Goal: Download file/media

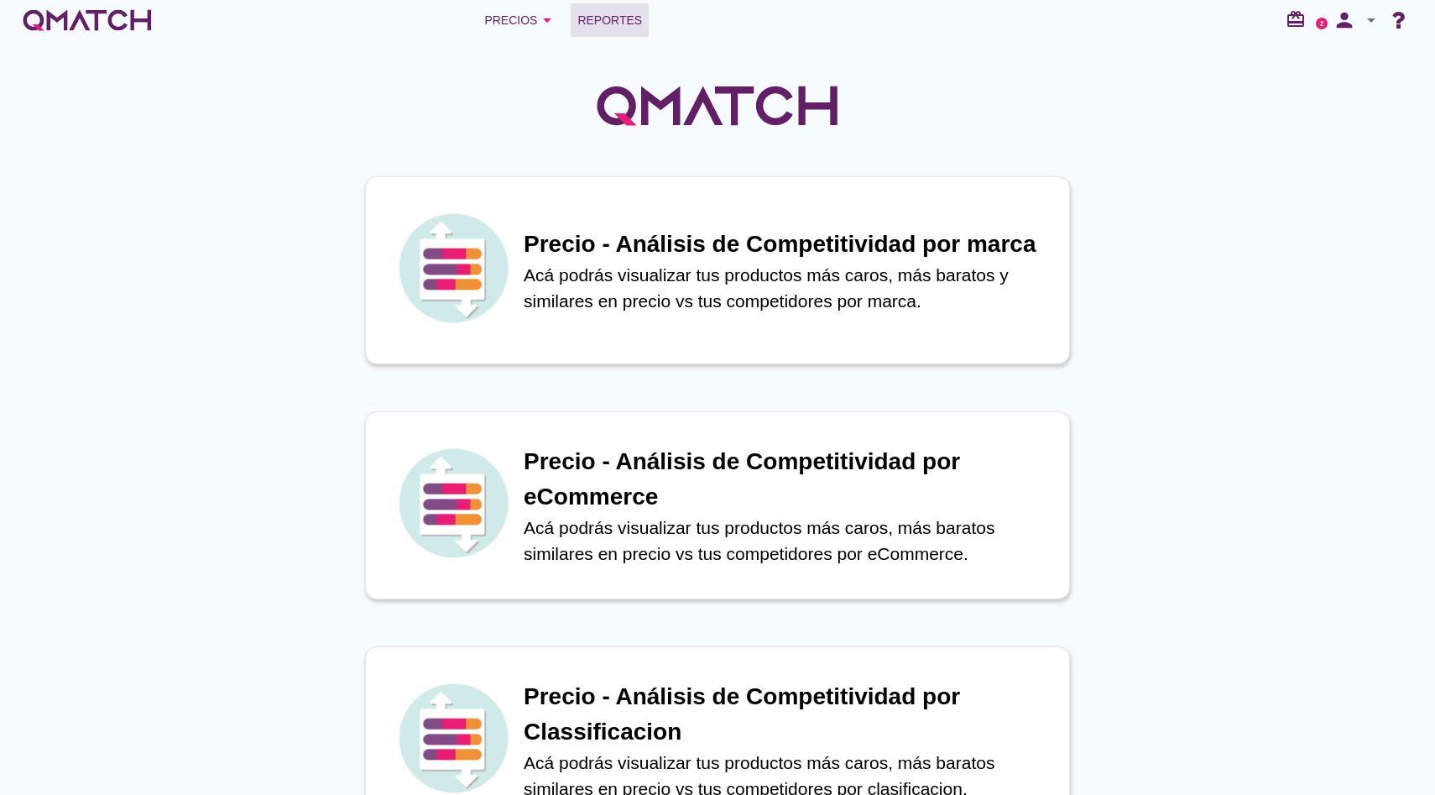
click at [599, 24] on span "Reportes" at bounding box center [609, 20] width 65 height 20
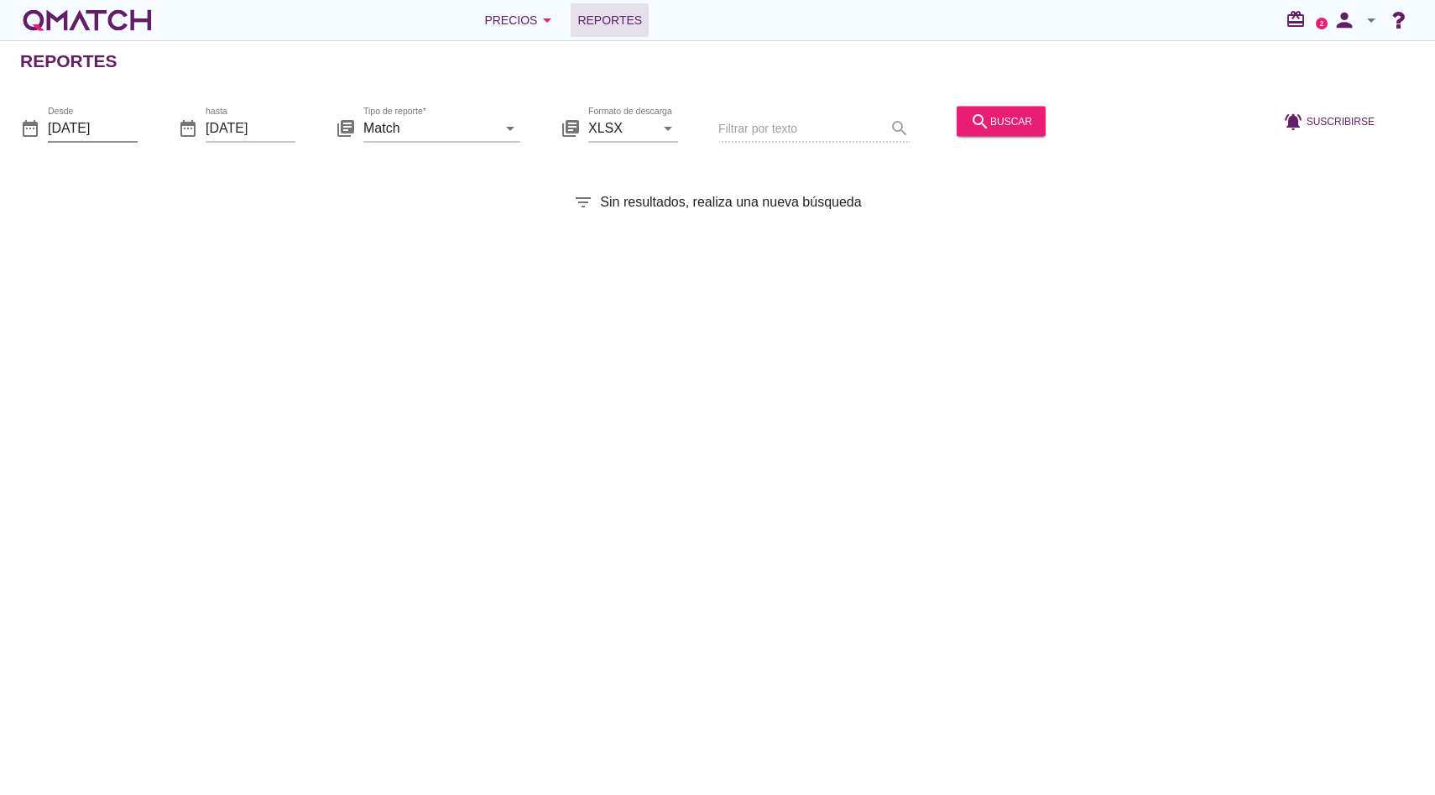
click at [112, 132] on input "[DATE]" at bounding box center [93, 127] width 90 height 27
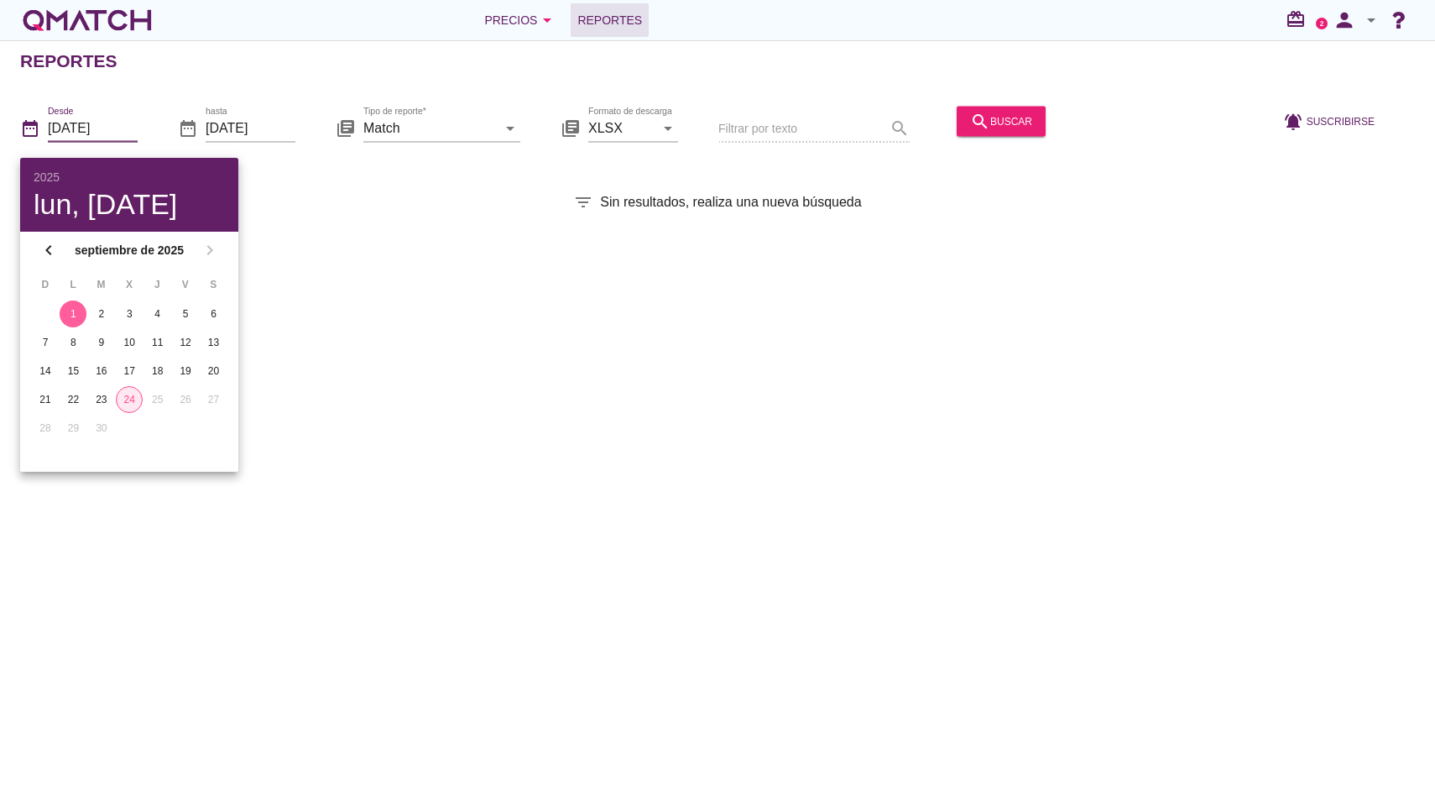
click at [132, 394] on div "24" at bounding box center [129, 399] width 25 height 15
type input "[DATE]"
click at [213, 141] on div "hasta [DATE]" at bounding box center [251, 127] width 90 height 27
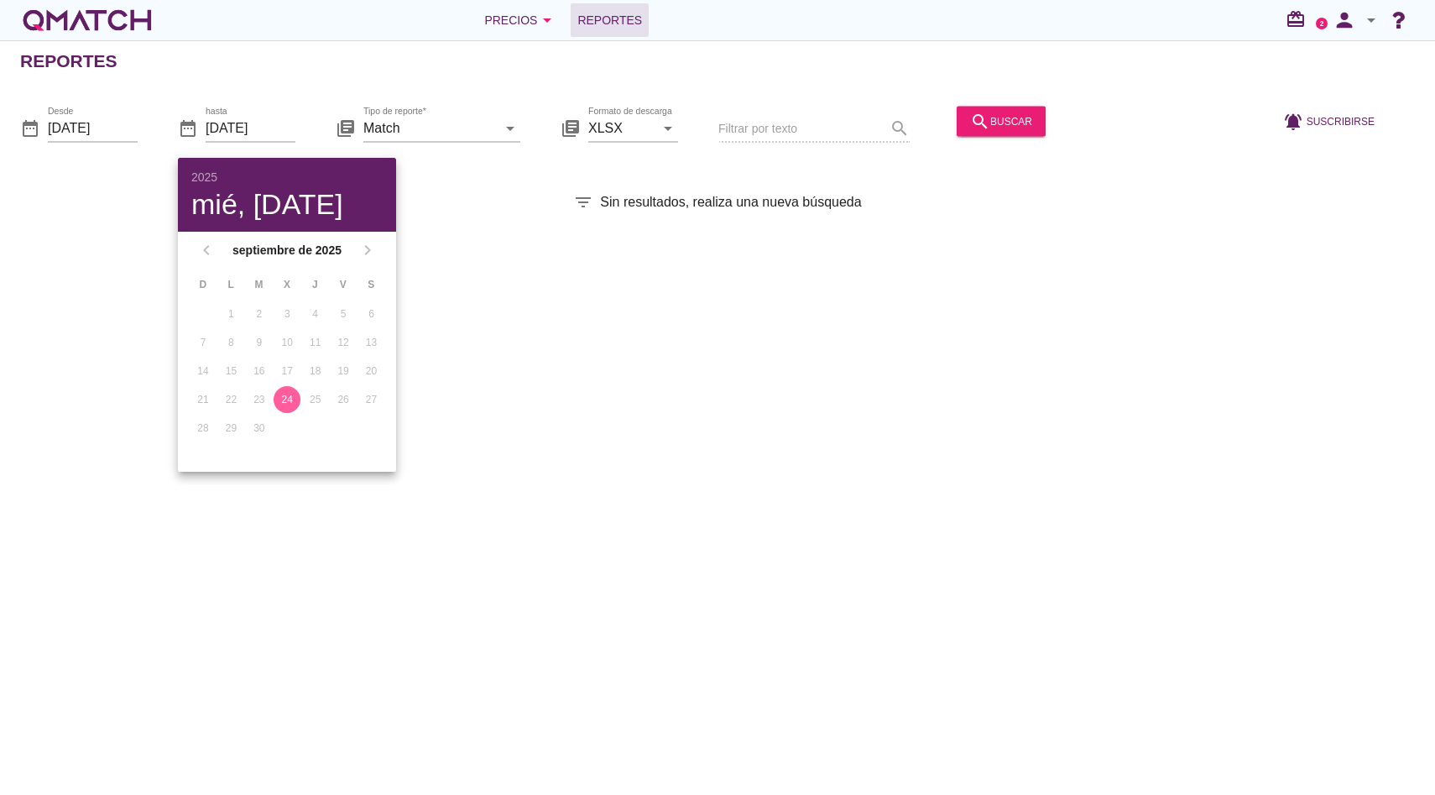
drag, startPoint x: 296, startPoint y: 399, endPoint x: 322, endPoint y: 373, distance: 37.4
click at [296, 399] on div "24" at bounding box center [287, 399] width 27 height 15
click at [671, 248] on div "Reportes date_range Desde [DATE] date_range hasta [DATE] library_books Tipo de …" at bounding box center [717, 417] width 1435 height 754
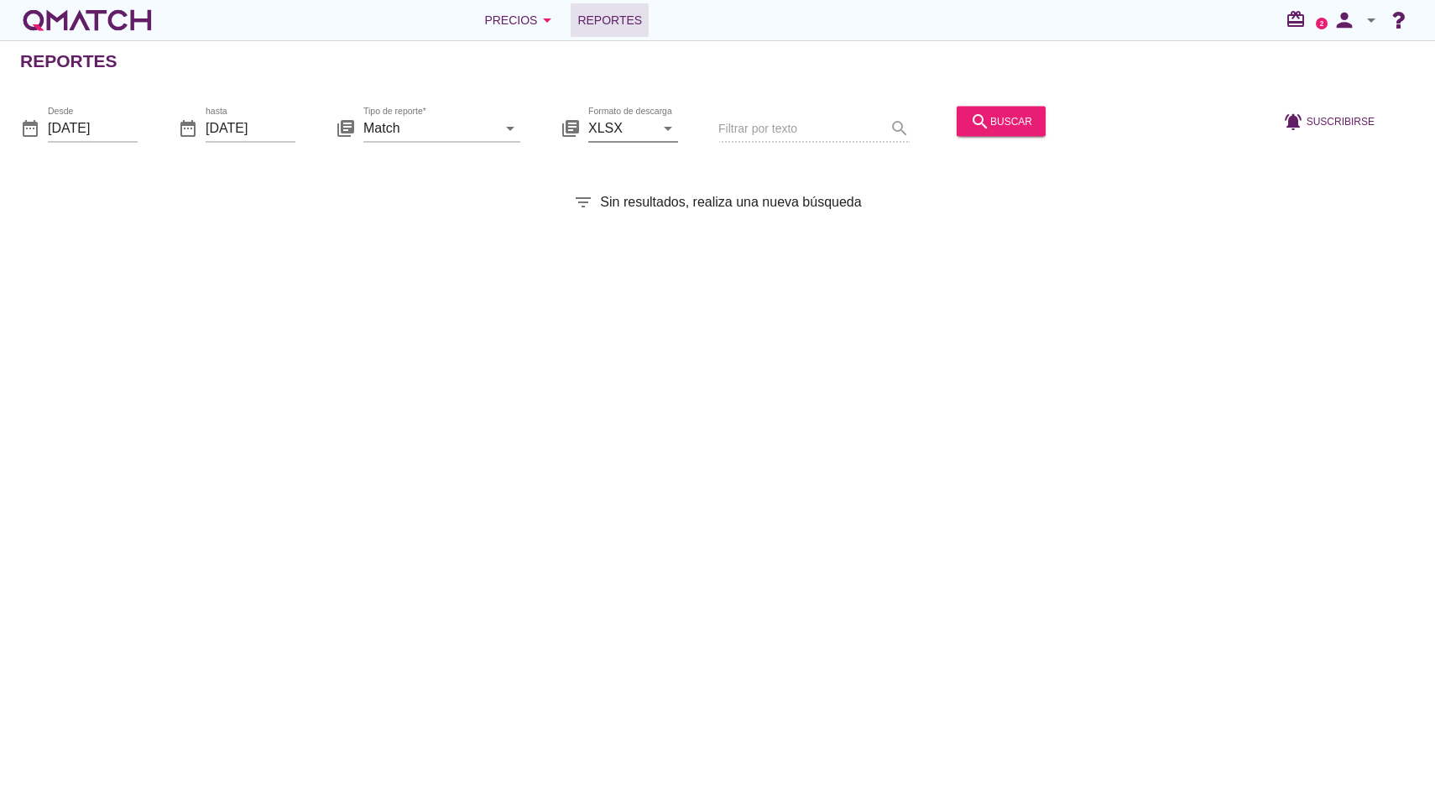
click at [656, 141] on div "Formato de descarga XLSX arrow_drop_down" at bounding box center [633, 127] width 90 height 27
click at [845, 217] on div "Reportes date_range Desde [DATE] date_range hasta [DATE] library_books Tipo de …" at bounding box center [717, 417] width 1435 height 754
click at [985, 118] on div "search buscar" at bounding box center [1001, 121] width 62 height 20
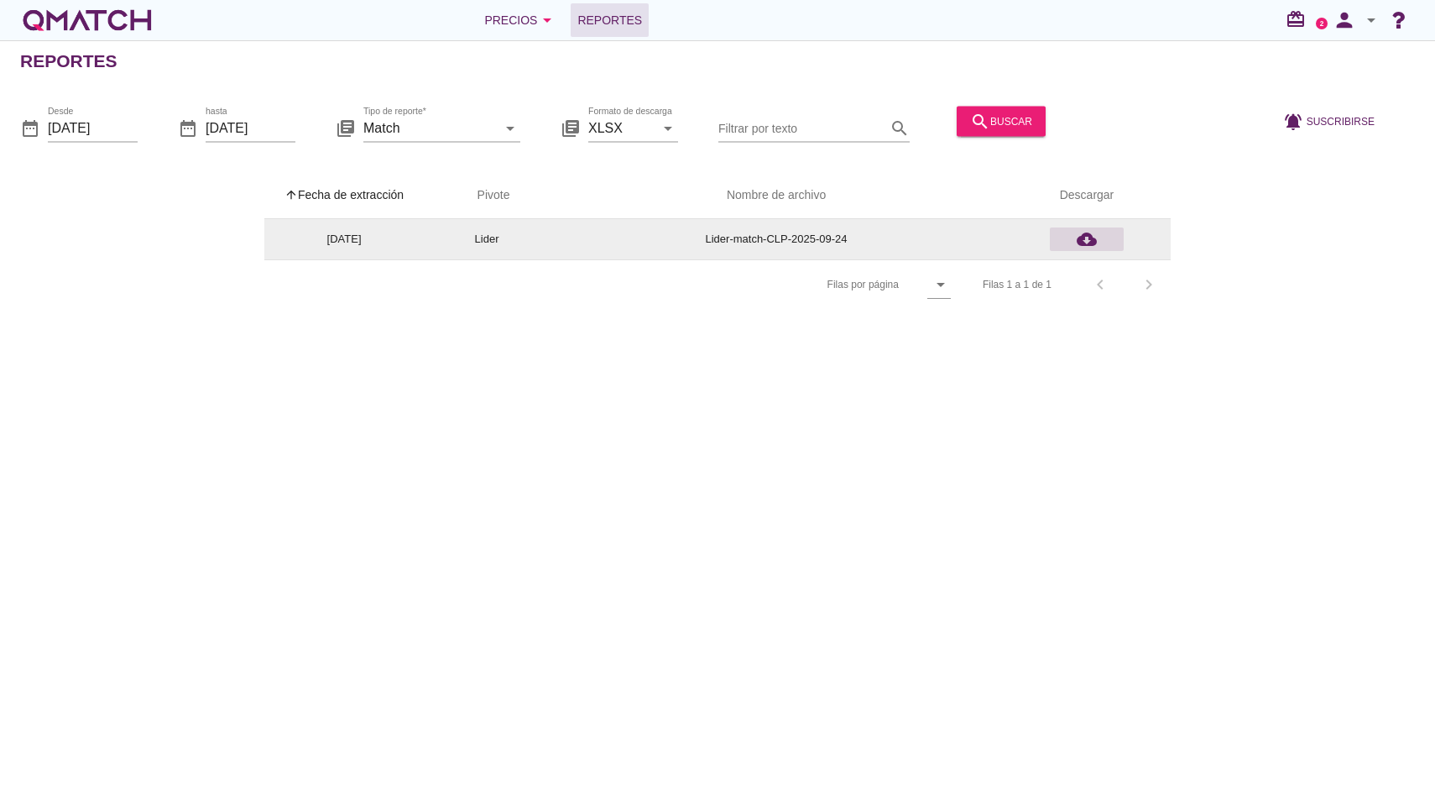
click at [1107, 237] on div "cloud_download" at bounding box center [1086, 239] width 60 height 20
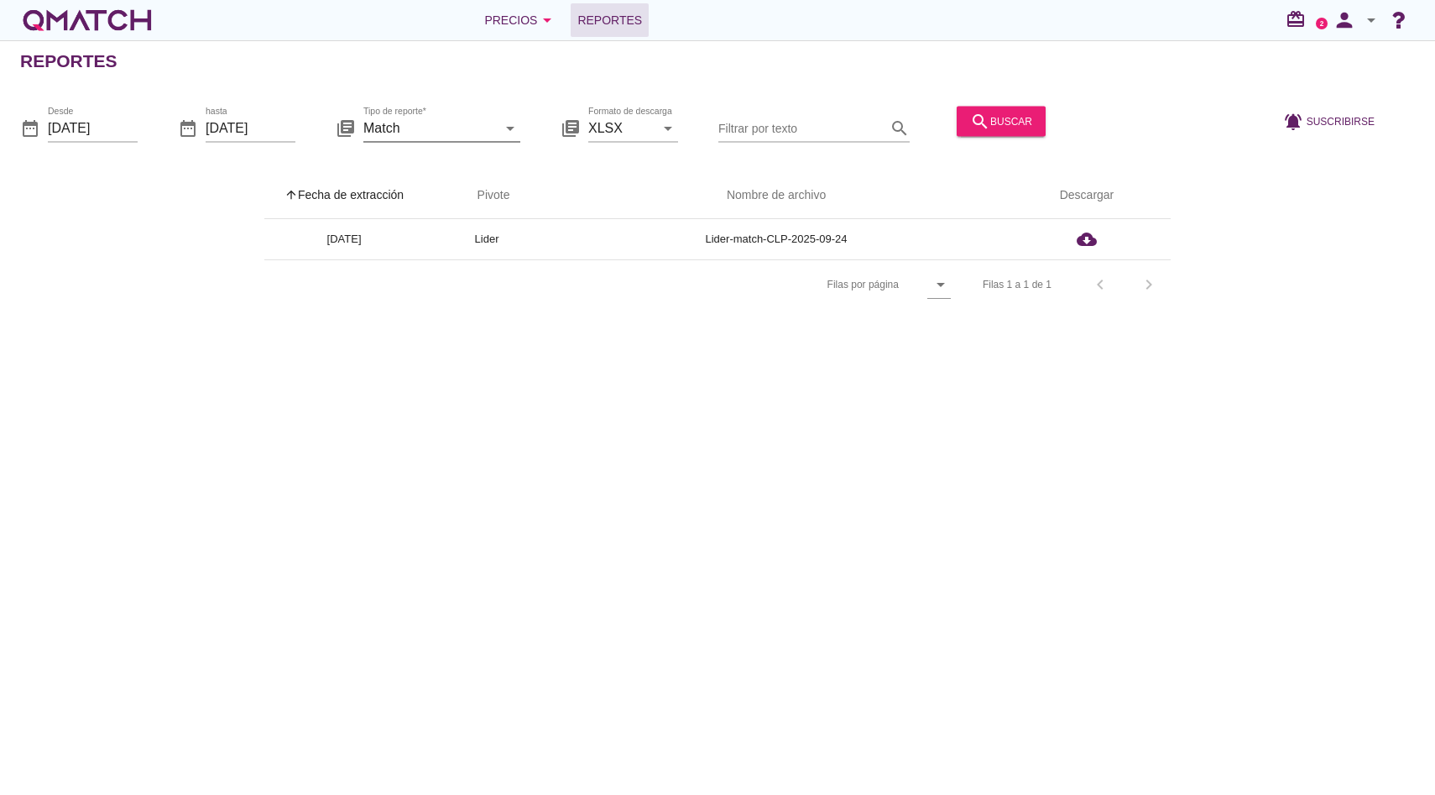
click at [386, 119] on input "Match" at bounding box center [429, 127] width 133 height 27
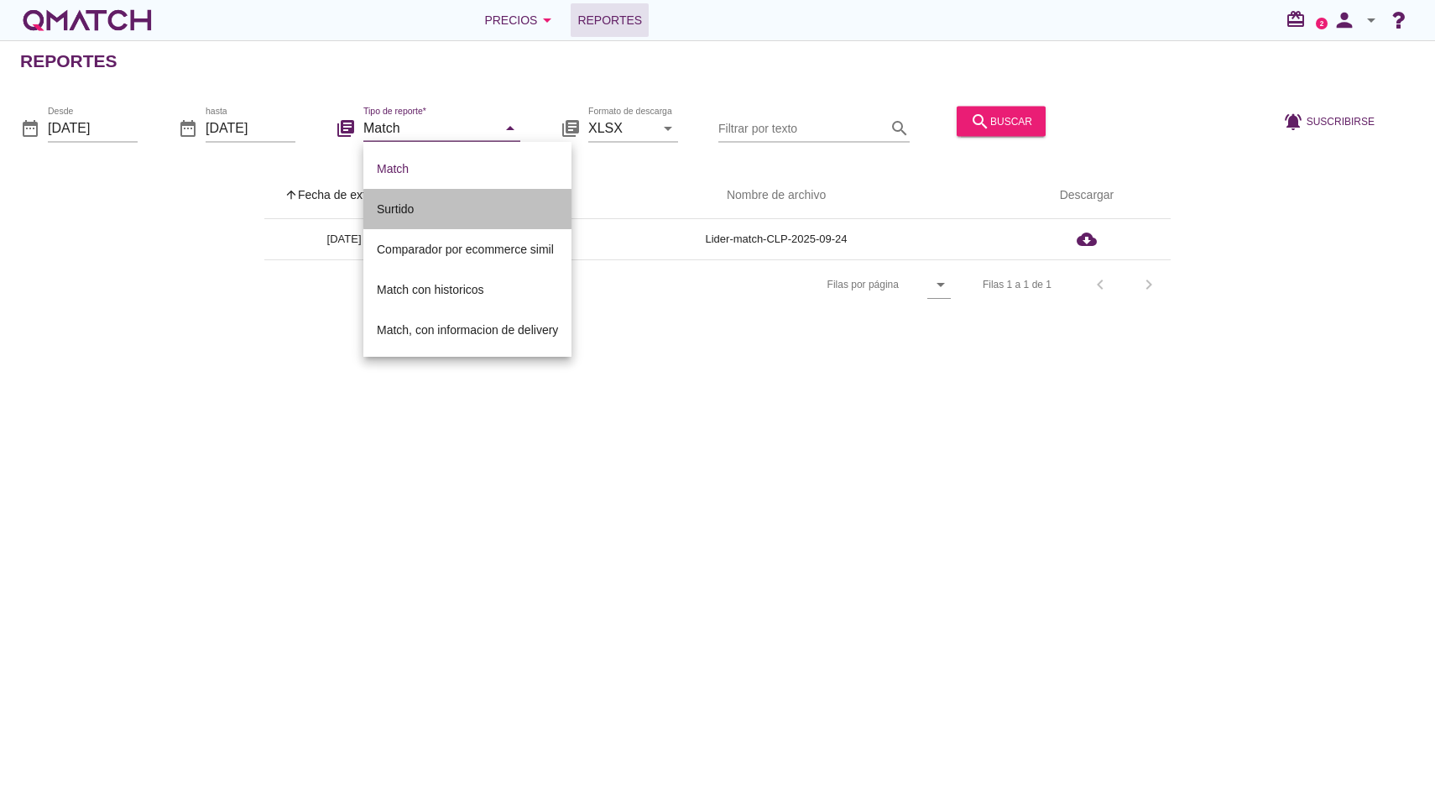
click at [414, 206] on div "Surtido" at bounding box center [467, 209] width 181 height 20
type input "Surtido"
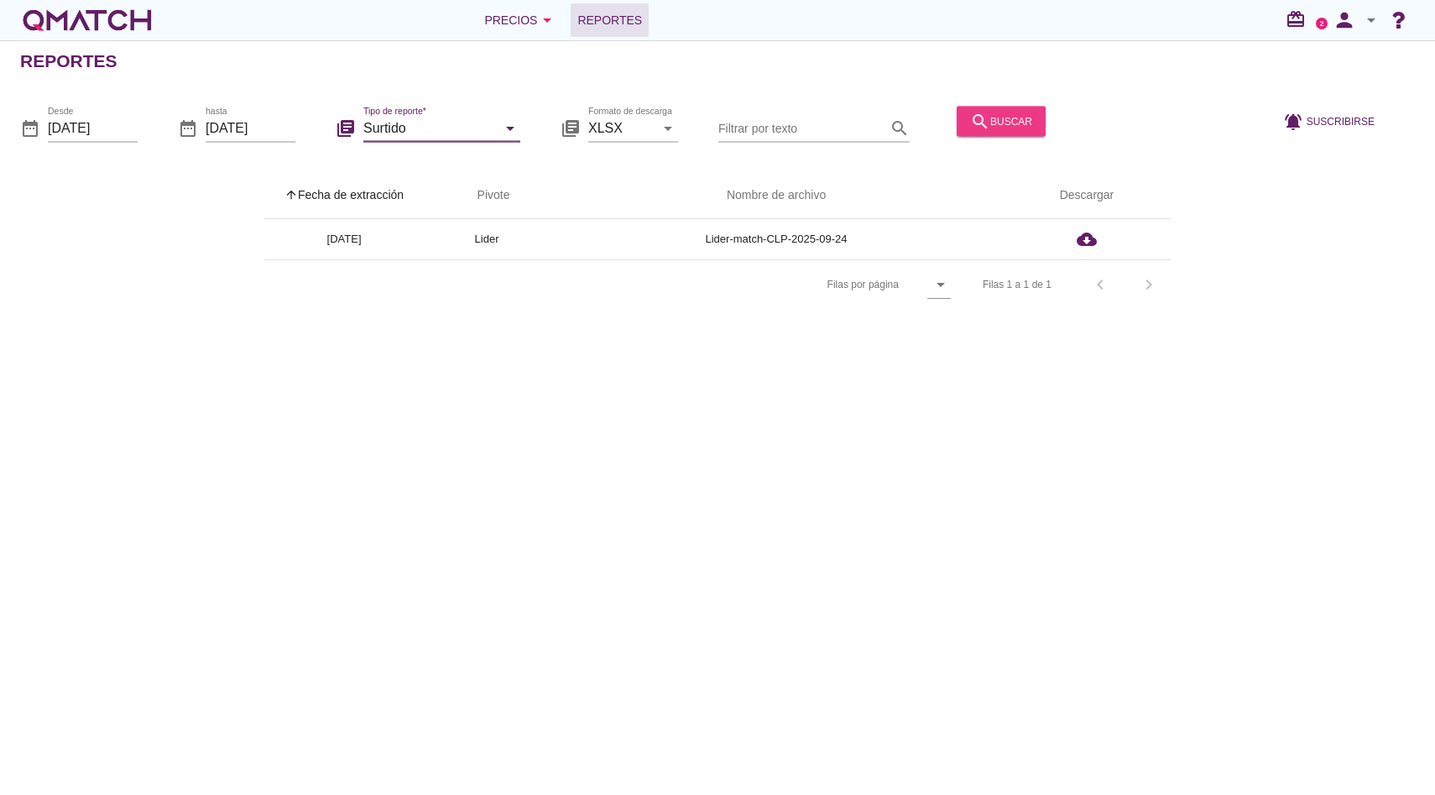
click at [970, 114] on icon "search" at bounding box center [980, 121] width 20 height 20
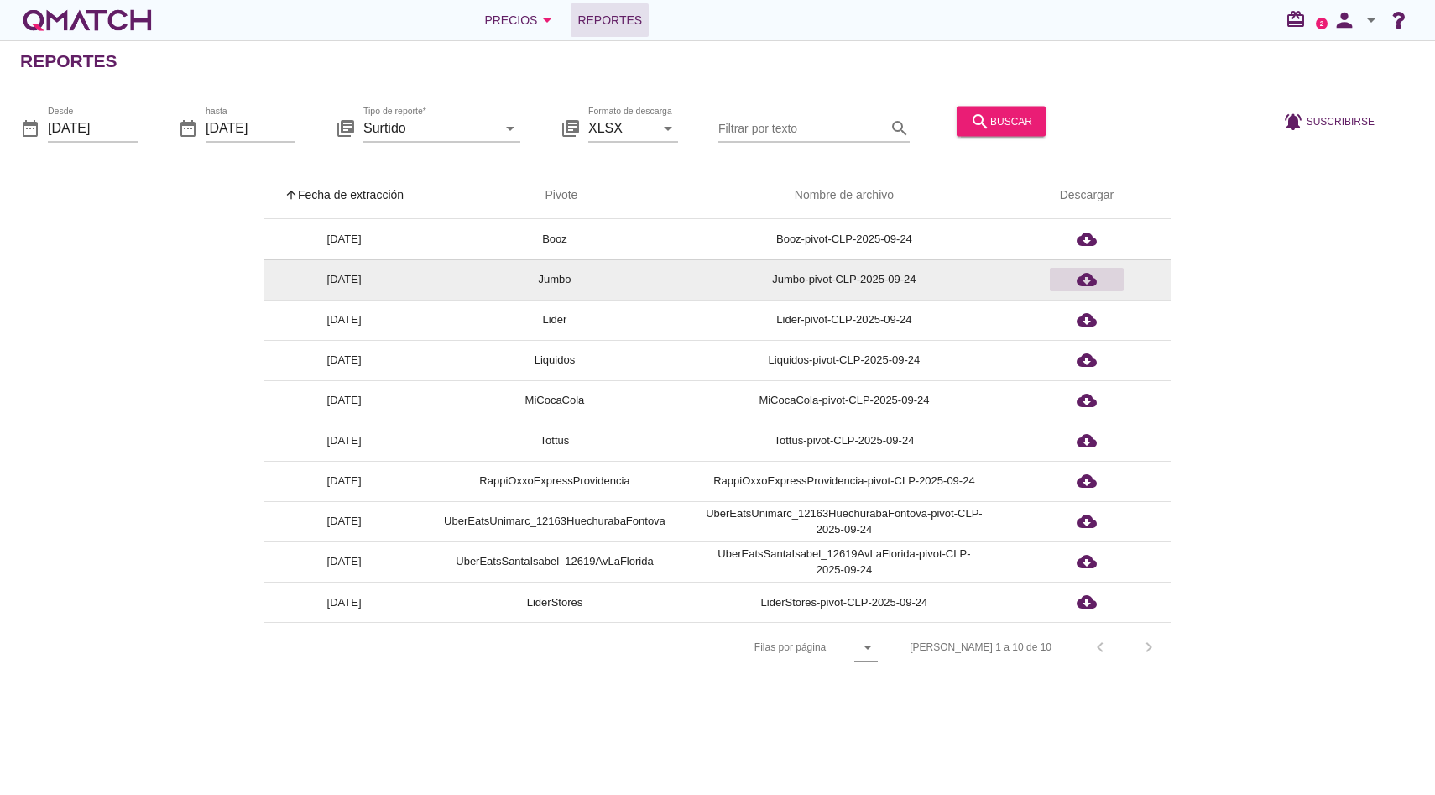
click at [1086, 279] on icon "cloud_download" at bounding box center [1087, 279] width 20 height 20
